Goal: Complete application form: Complete application form

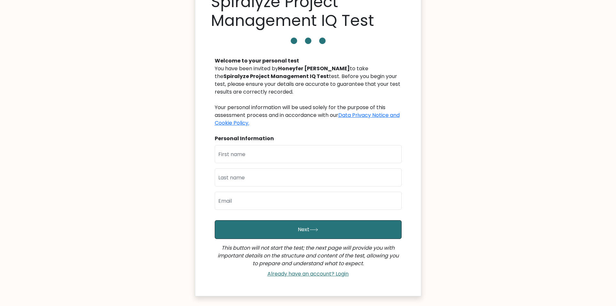
scroll to position [84, 0]
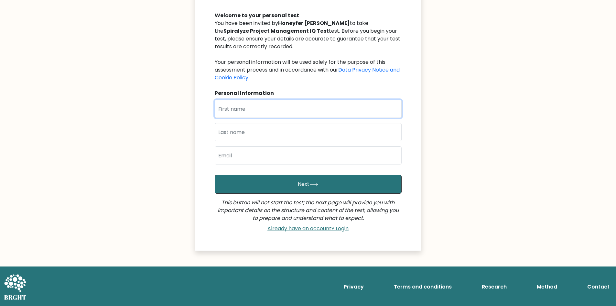
click at [264, 108] on input "text" at bounding box center [308, 109] width 187 height 18
click at [122, 146] on body "Spiralyze Project Management IQ Test Welcome to your personal test You have bee…" at bounding box center [308, 111] width 616 height 390
click at [249, 113] on input "text" at bounding box center [308, 109] width 187 height 18
click at [41, 179] on body "Spiralyze Project Management IQ Test Welcome to your personal test You have bee…" at bounding box center [308, 111] width 616 height 390
click at [248, 103] on input "text" at bounding box center [308, 109] width 187 height 18
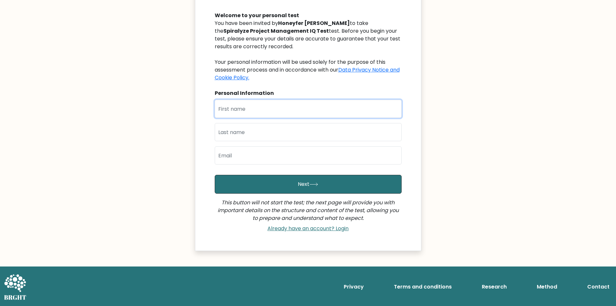
type input "[PERSON_NAME]"
click at [236, 134] on input "text" at bounding box center [308, 132] width 187 height 18
click at [246, 135] on input "text" at bounding box center [308, 132] width 187 height 18
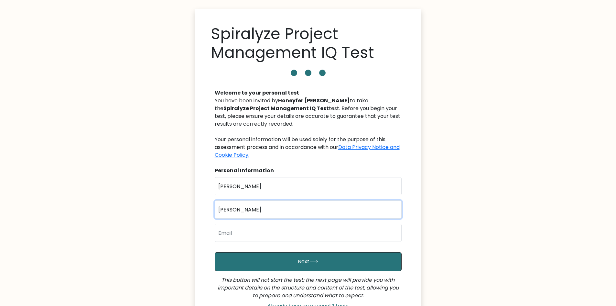
scroll to position [0, 0]
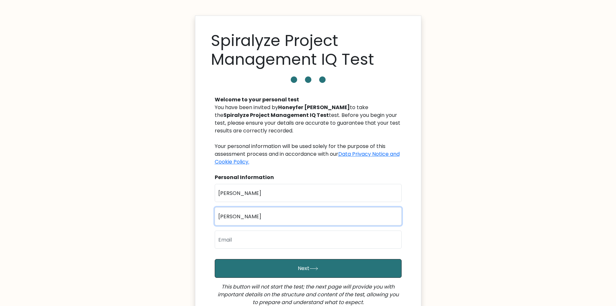
type input "[PERSON_NAME]"
drag, startPoint x: 339, startPoint y: 76, endPoint x: 310, endPoint y: 79, distance: 28.5
click at [310, 79] on div at bounding box center [308, 79] width 195 height 6
drag, startPoint x: 297, startPoint y: 77, endPoint x: 312, endPoint y: 78, distance: 15.6
click at [299, 78] on div at bounding box center [308, 79] width 195 height 6
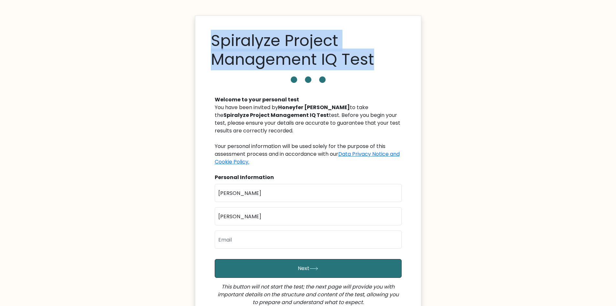
drag, startPoint x: 367, startPoint y: 58, endPoint x: 205, endPoint y: 37, distance: 163.1
click at [205, 37] on div "Spiralyze Project Management IQ Test Welcome to your personal test You have bee…" at bounding box center [308, 175] width 226 height 319
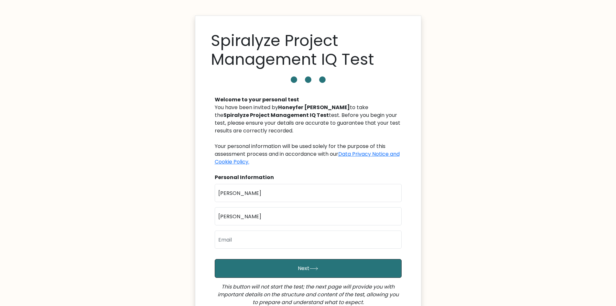
click at [227, 130] on div "You have been invited by [PERSON_NAME] to take the Spiralyze Project Management…" at bounding box center [308, 134] width 187 height 62
drag, startPoint x: 270, startPoint y: 129, endPoint x: 208, endPoint y: 99, distance: 69.4
click at [208, 99] on div "Spiralyze Project Management IQ Test Welcome to your personal test You have bee…" at bounding box center [308, 175] width 226 height 319
click at [293, 130] on div "You have been invited by [PERSON_NAME] to take the Spiralyze Project Management…" at bounding box center [308, 134] width 187 height 62
drag, startPoint x: 298, startPoint y: 130, endPoint x: 205, endPoint y: 92, distance: 100.9
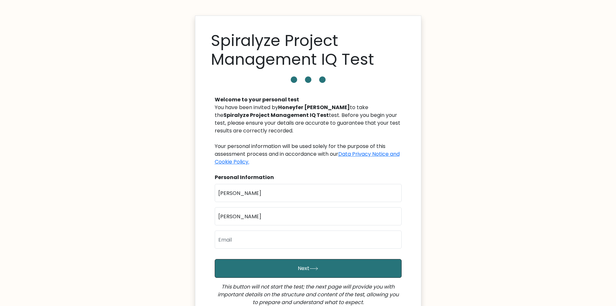
click at [205, 92] on div "Spiralyze Project Management IQ Test Welcome to your personal test You have bee…" at bounding box center [308, 175] width 226 height 319
click at [273, 130] on div "You have been invited by [PERSON_NAME] to take the Spiralyze Project Management…" at bounding box center [308, 134] width 187 height 62
drag, startPoint x: 268, startPoint y: 130, endPoint x: 208, endPoint y: 103, distance: 65.3
click at [208, 103] on div "Spiralyze Project Management IQ Test Welcome to your personal test You have bee…" at bounding box center [308, 175] width 226 height 319
click at [276, 132] on div "You have been invited by [PERSON_NAME] to take the Spiralyze Project Management…" at bounding box center [308, 134] width 187 height 62
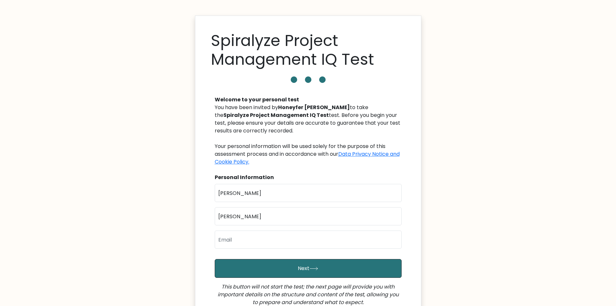
drag, startPoint x: 272, startPoint y: 130, endPoint x: 200, endPoint y: 92, distance: 82.0
click at [200, 92] on div "Spiralyze Project Management IQ Test Welcome to your personal test You have bee…" at bounding box center [308, 175] width 226 height 319
click at [507, 188] on body "Spiralyze Project Management IQ Test Welcome to your personal test You have bee…" at bounding box center [308, 195] width 616 height 390
click at [263, 219] on input "[PERSON_NAME]" at bounding box center [308, 216] width 187 height 18
click at [493, 207] on body "Spiralyze Project Management IQ Test Welcome to your personal test You have bee…" at bounding box center [308, 195] width 616 height 390
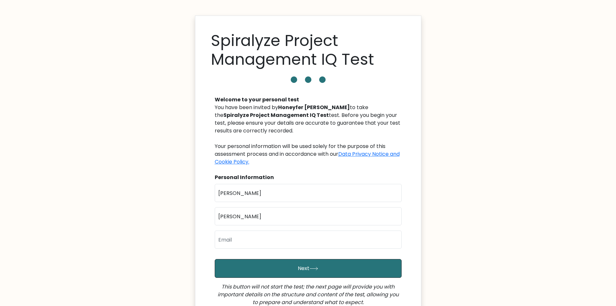
click at [474, 158] on body "Spiralyze Project Management IQ Test Welcome to your personal test You have bee…" at bounding box center [308, 195] width 616 height 390
click at [512, 189] on body "Spiralyze Project Management IQ Test Welcome to your personal test You have bee…" at bounding box center [308, 195] width 616 height 390
click at [249, 241] on input "email" at bounding box center [308, 239] width 187 height 18
click at [246, 200] on input "[PERSON_NAME]" at bounding box center [308, 193] width 187 height 18
drag, startPoint x: 465, startPoint y: 236, endPoint x: 363, endPoint y: 234, distance: 102.2
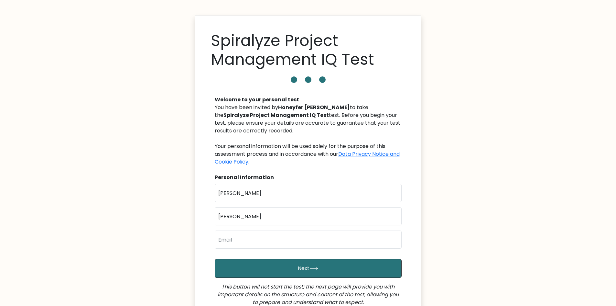
click at [463, 236] on body "Spiralyze Project Management IQ Test Welcome to your personal test You have bee…" at bounding box center [308, 195] width 616 height 390
click at [150, 203] on body "Spiralyze Project Management IQ Test Welcome to your personal test You have bee…" at bounding box center [308, 195] width 616 height 390
